Goal: Browse casually: Explore the website without a specific task or goal

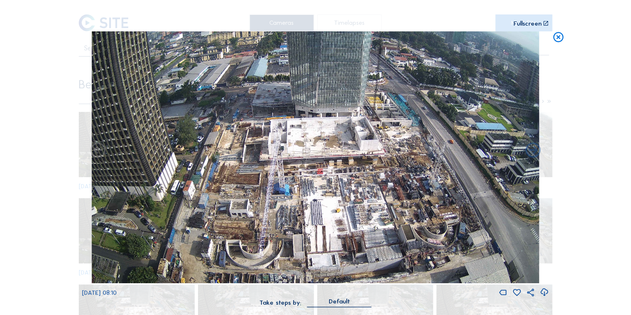
click at [558, 38] on icon at bounding box center [558, 37] width 12 height 13
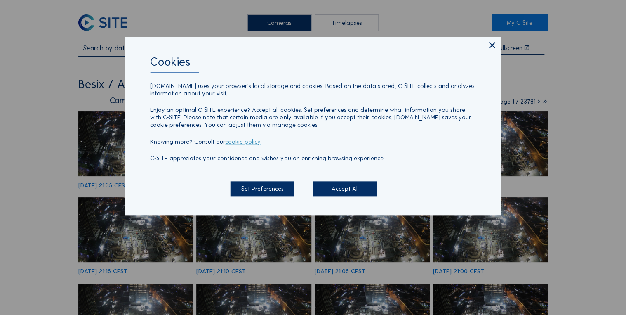
click at [493, 46] on icon at bounding box center [492, 45] width 10 height 11
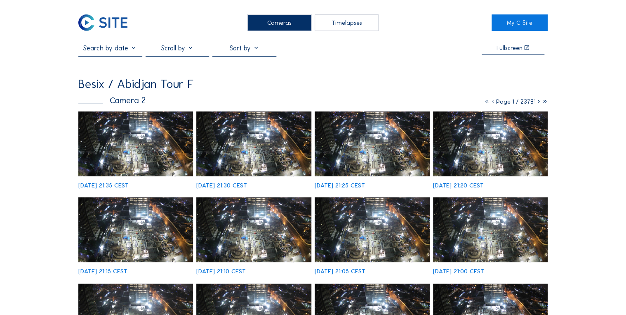
click at [135, 153] on img at bounding box center [135, 143] width 115 height 65
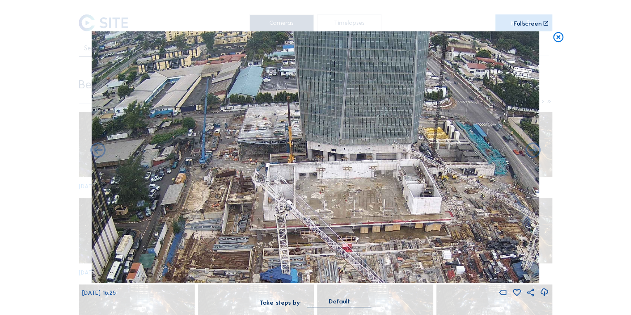
drag, startPoint x: 290, startPoint y: 128, endPoint x: 275, endPoint y: 160, distance: 35.4
click at [275, 160] on img at bounding box center [316, 157] width 448 height 252
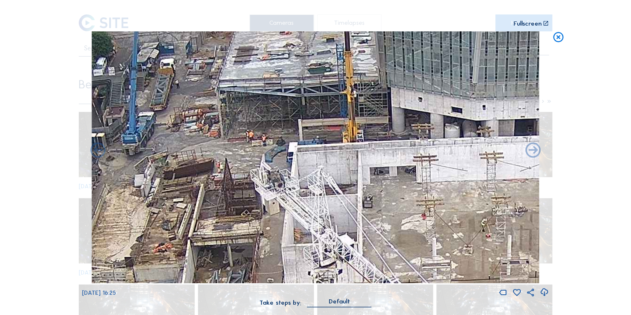
drag, startPoint x: 166, startPoint y: 165, endPoint x: 209, endPoint y: 158, distance: 43.8
click at [209, 158] on img at bounding box center [316, 157] width 448 height 252
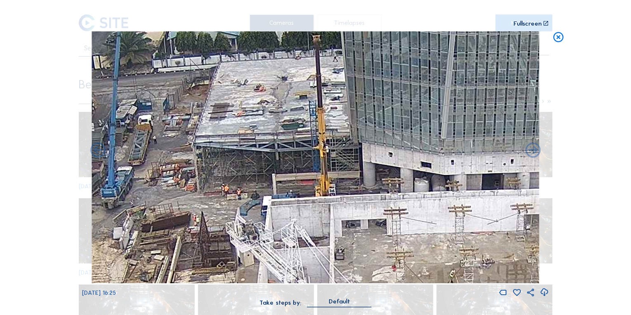
drag, startPoint x: 235, startPoint y: 123, endPoint x: 232, endPoint y: 189, distance: 65.6
click at [232, 189] on img at bounding box center [316, 157] width 448 height 252
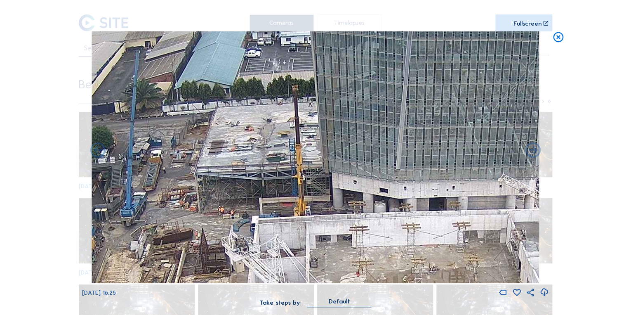
drag, startPoint x: 259, startPoint y: 134, endPoint x: 254, endPoint y: 150, distance: 17.4
click at [254, 150] on img at bounding box center [316, 157] width 448 height 252
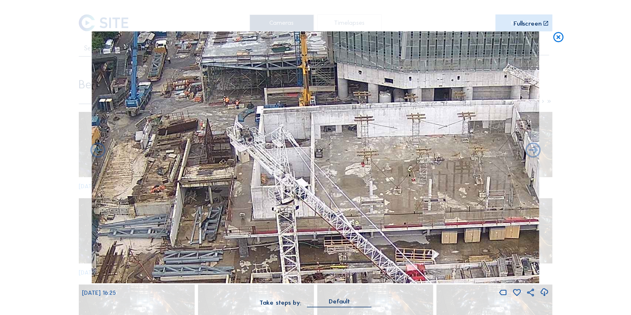
drag, startPoint x: 272, startPoint y: 141, endPoint x: 279, endPoint y: 28, distance: 113.2
click at [279, 28] on div "Scroll to travel through time | Press 'Alt' Button + Scroll to Zoom | Click and…" at bounding box center [315, 158] width 467 height 316
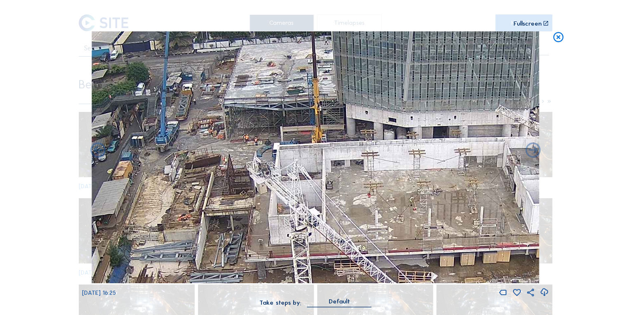
drag, startPoint x: 258, startPoint y: 116, endPoint x: 273, endPoint y: 152, distance: 39.4
click at [273, 152] on img at bounding box center [316, 157] width 448 height 252
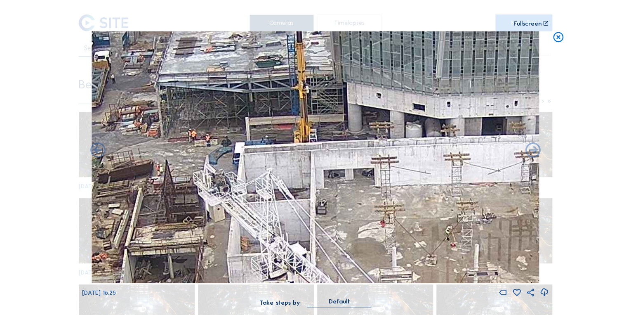
drag, startPoint x: 312, startPoint y: 169, endPoint x: 310, endPoint y: 97, distance: 72.2
click at [310, 97] on img at bounding box center [316, 157] width 448 height 252
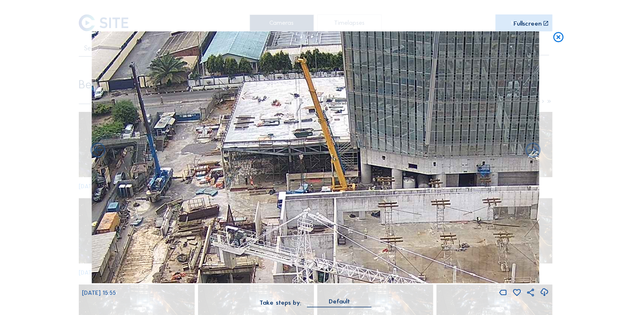
drag, startPoint x: 295, startPoint y: 149, endPoint x: 323, endPoint y: 195, distance: 53.7
click at [323, 195] on img at bounding box center [316, 157] width 448 height 252
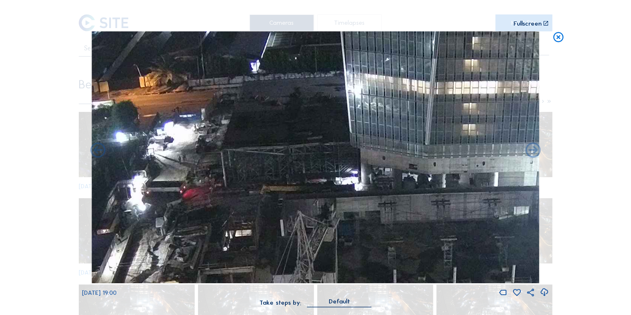
click at [559, 36] on icon at bounding box center [558, 37] width 12 height 13
